Goal: Task Accomplishment & Management: Use online tool/utility

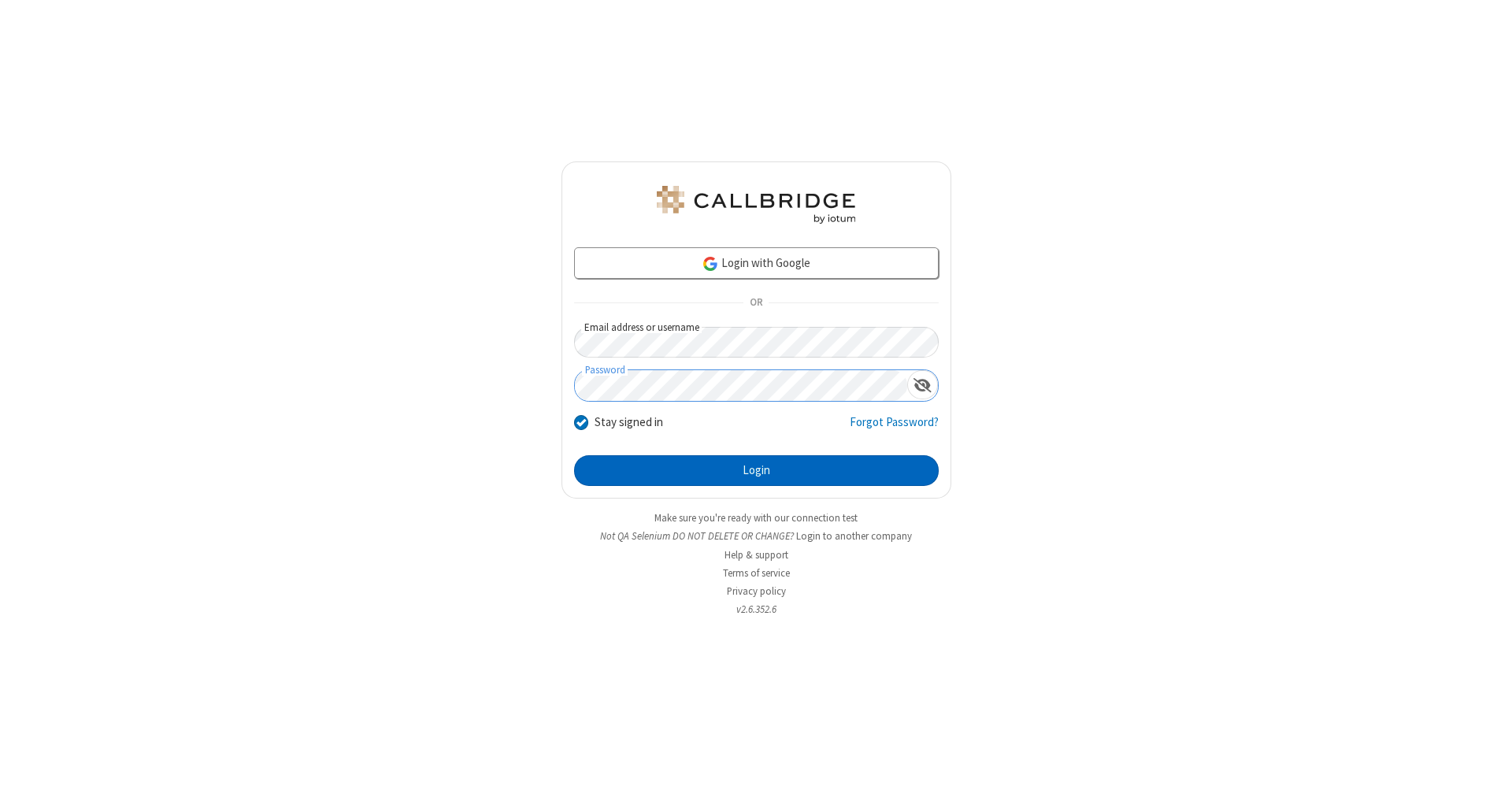
click at [756, 471] on button "Login" at bounding box center [756, 471] width 365 height 31
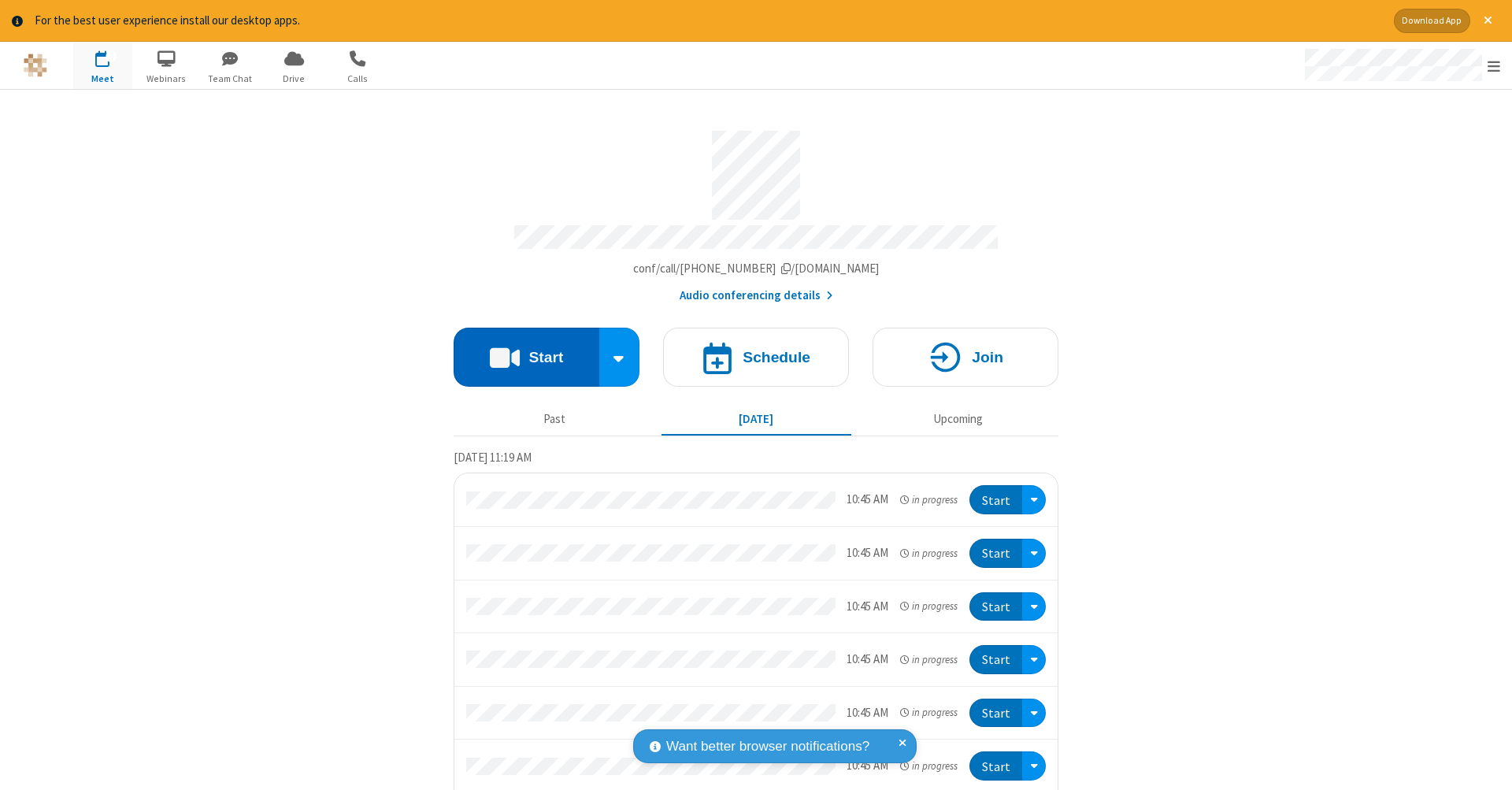
click at [520, 349] on button "Start" at bounding box center [527, 357] width 146 height 59
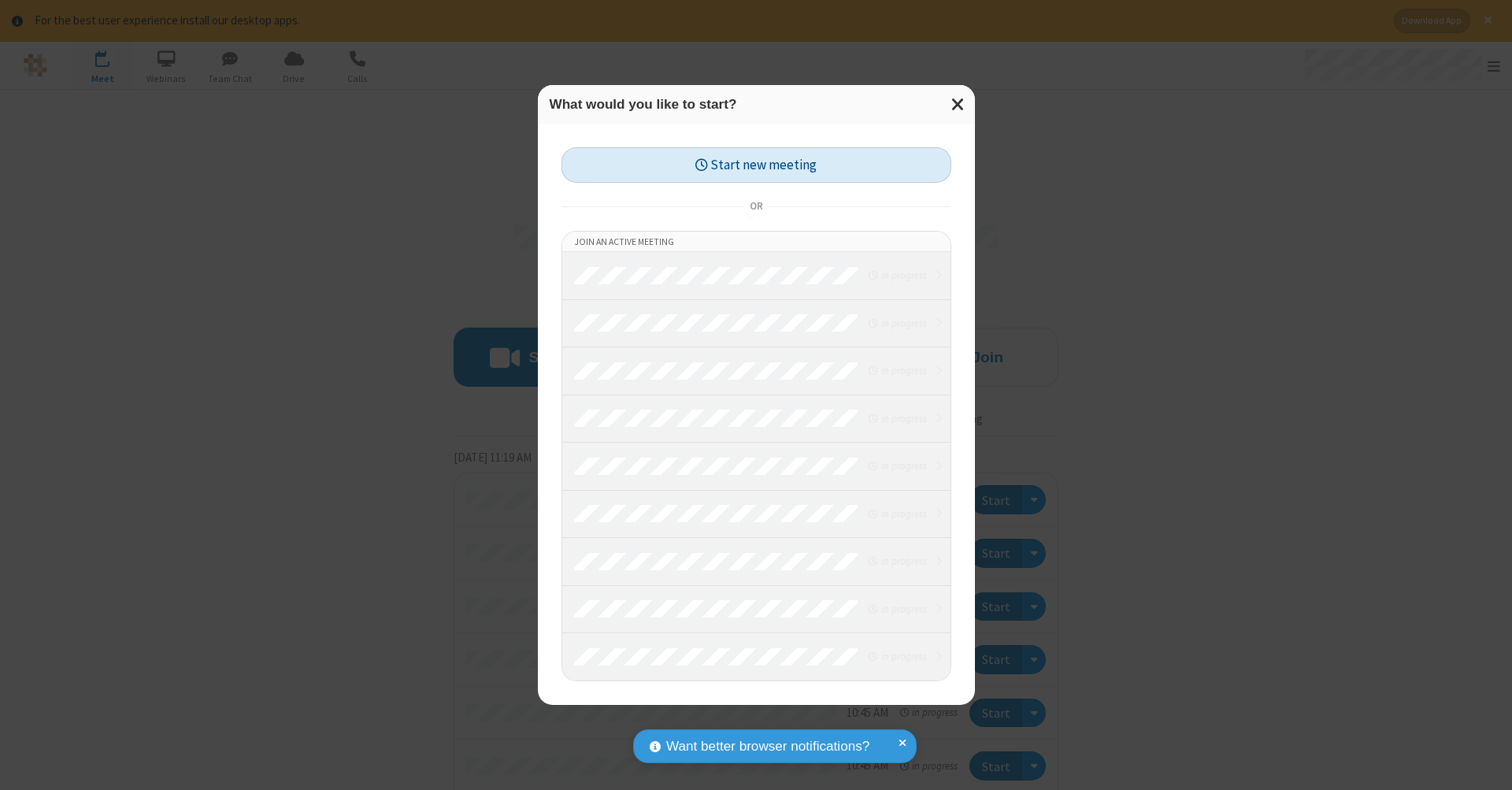
click at [756, 164] on button "Start new meeting" at bounding box center [756, 165] width 390 height 35
